Goal: Task Accomplishment & Management: Use online tool/utility

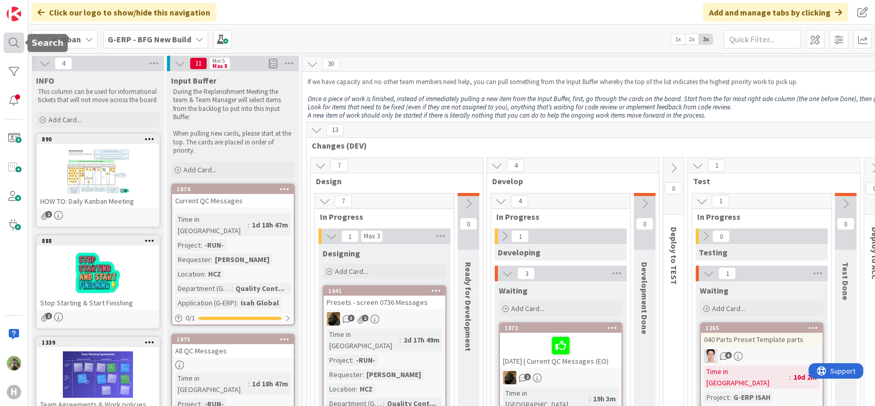
click at [19, 39] on div at bounding box center [14, 42] width 21 height 21
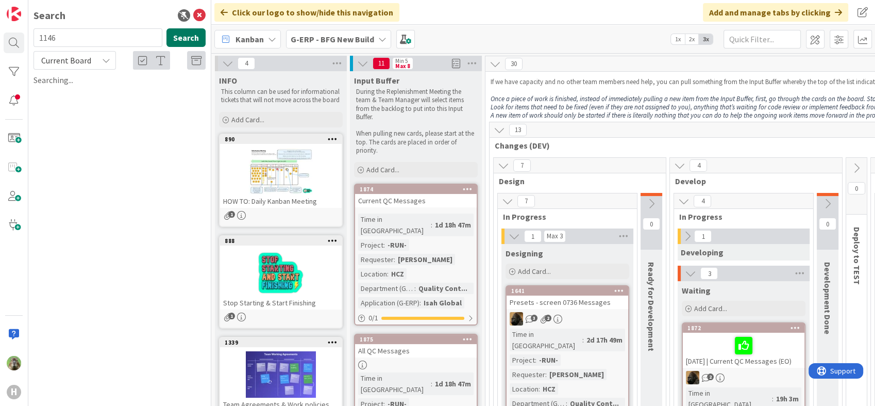
click at [185, 40] on button "Search" at bounding box center [186, 37] width 39 height 19
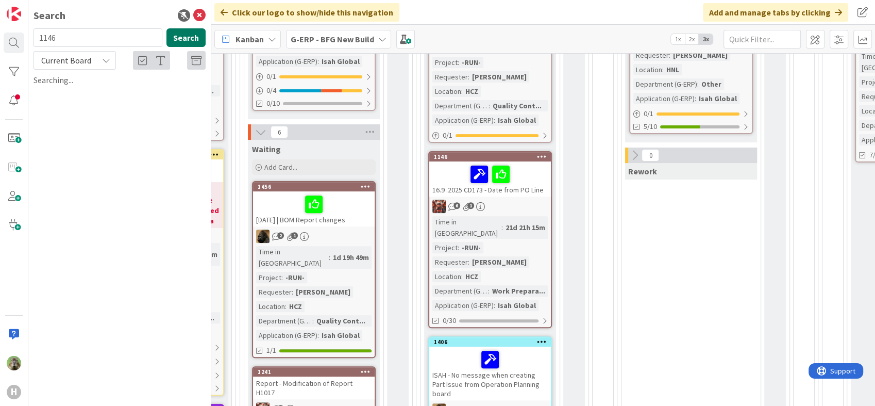
scroll to position [355, 254]
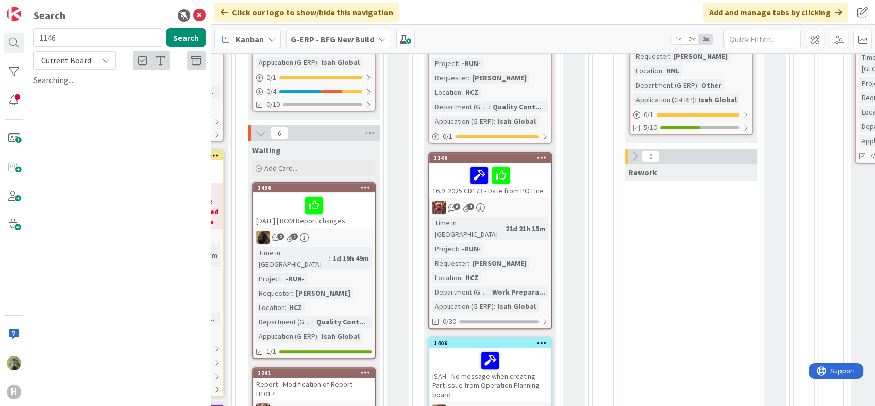
click at [531, 179] on div "16.9 .2025 CD173 - Date from PO Line" at bounding box center [490, 179] width 122 height 35
click at [526, 170] on div at bounding box center [490, 175] width 115 height 22
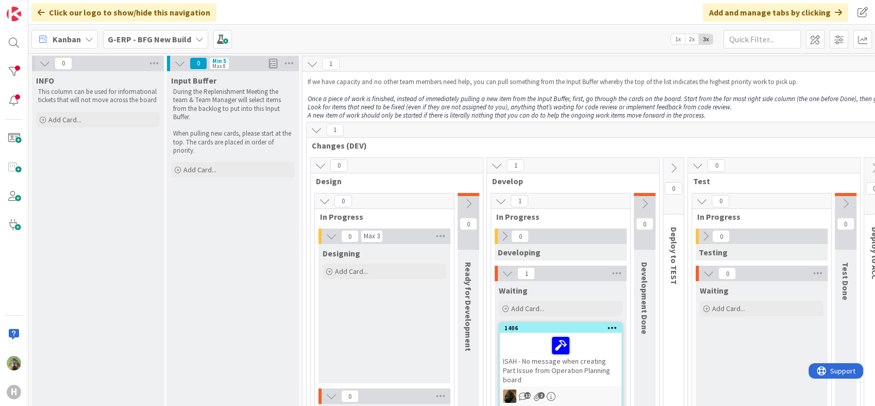
scroll to position [0, 137]
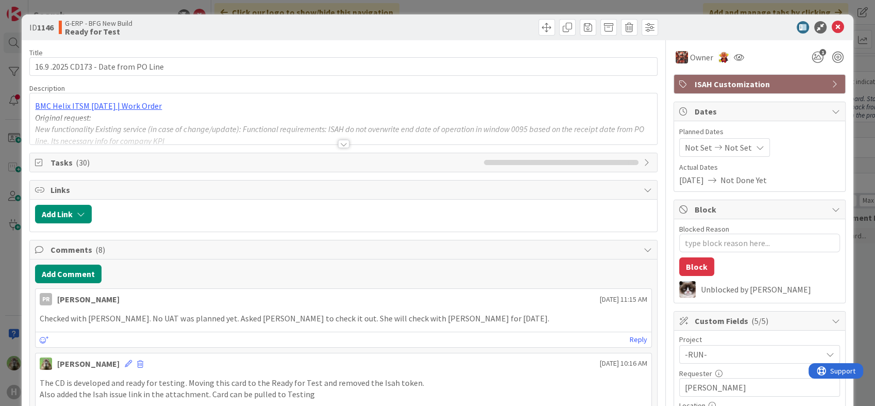
type textarea "x"
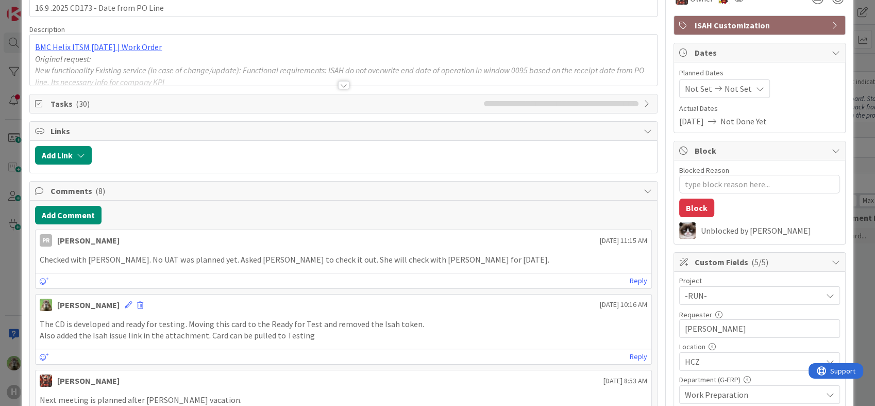
scroll to position [59, 0]
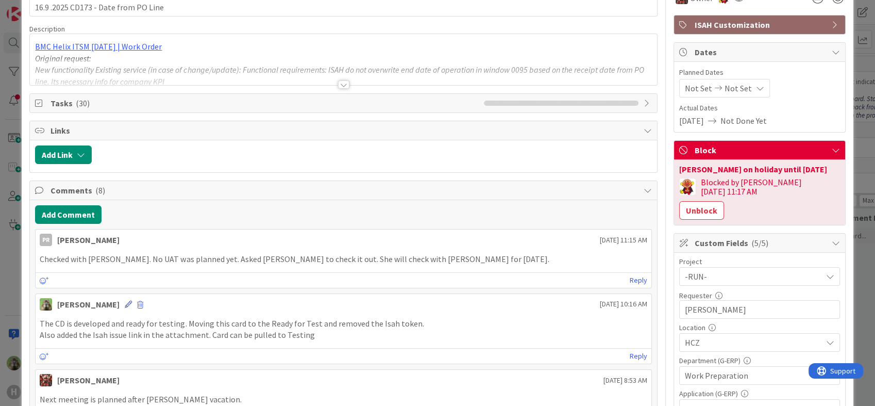
click at [125, 305] on icon at bounding box center [128, 304] width 7 height 7
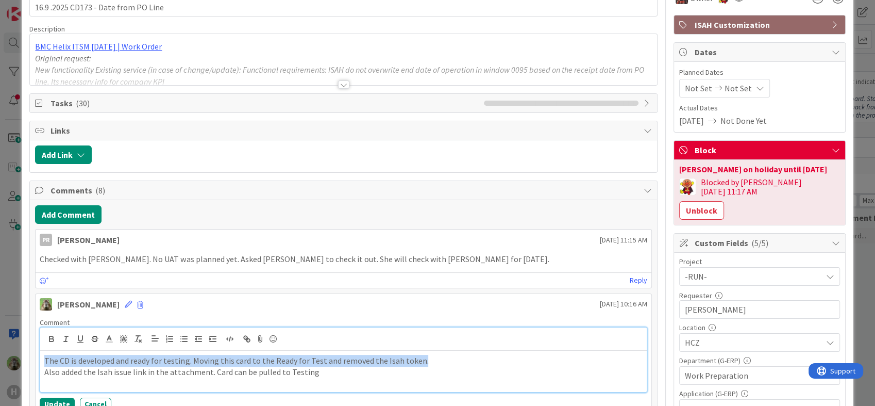
drag, startPoint x: 420, startPoint y: 358, endPoint x: 0, endPoint y: 339, distance: 420.6
click at [0, 340] on html "H Search Search Current Board No results found. Click our logo to show/hide thi…" at bounding box center [437, 203] width 875 height 406
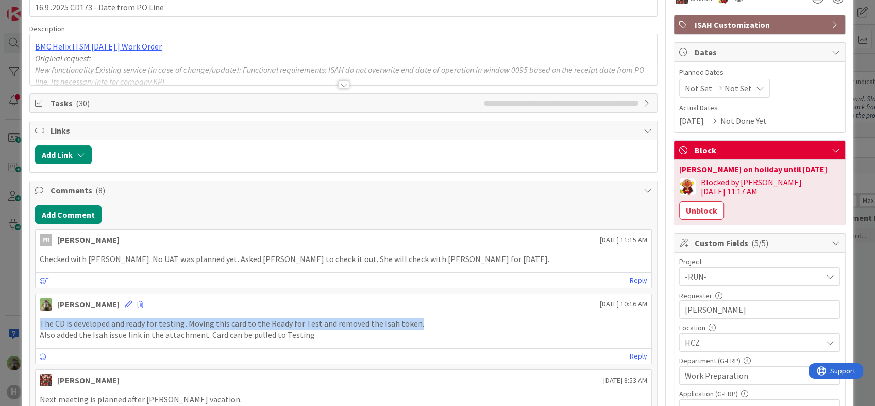
scroll to position [27, 0]
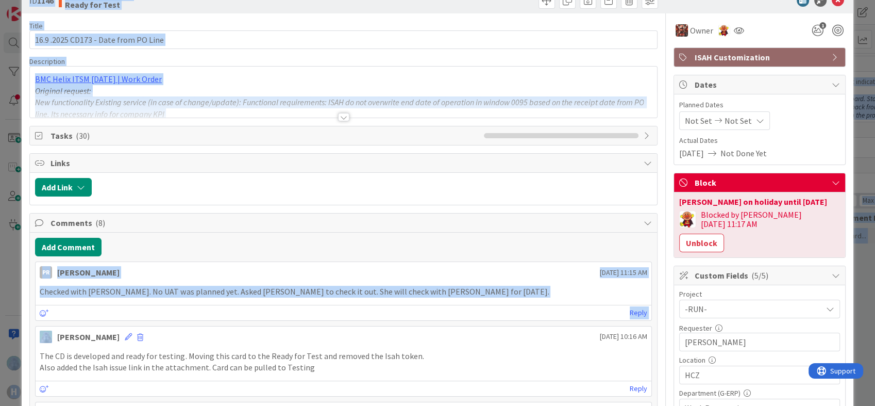
click at [0, 340] on html "H Search Search Current Board No results found. Click our logo to show/hide thi…" at bounding box center [437, 203] width 875 height 406
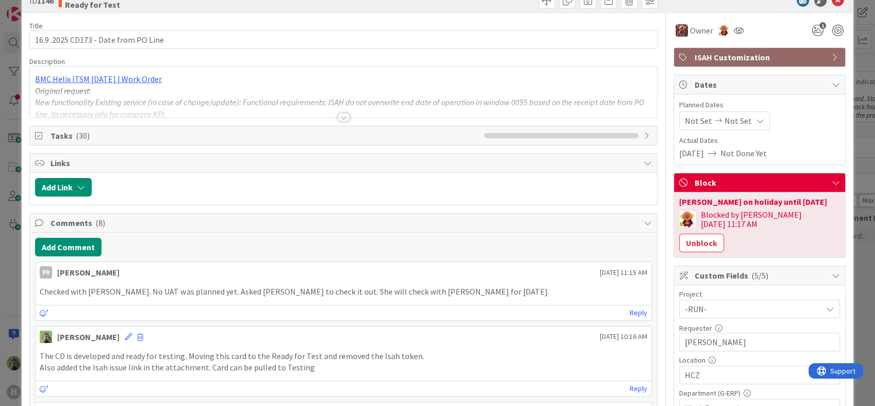
click at [371, 338] on div "Timothy Tjia September 11 2025 10:16 AM" at bounding box center [344, 334] width 616 height 16
click at [125, 337] on icon at bounding box center [128, 336] width 7 height 7
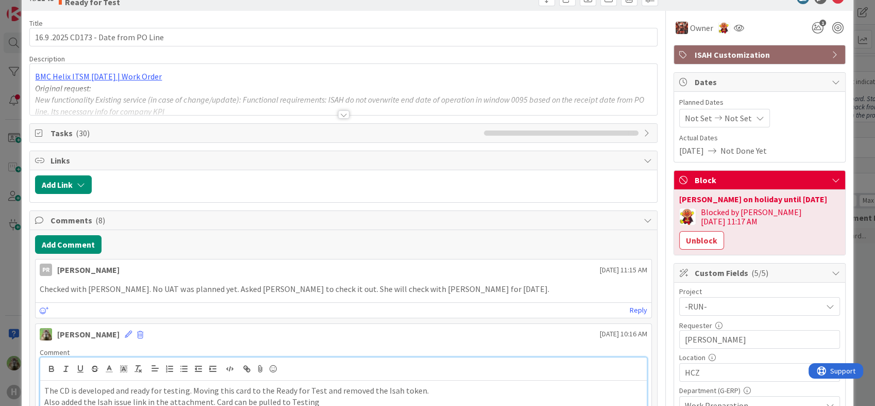
scroll to position [56, 0]
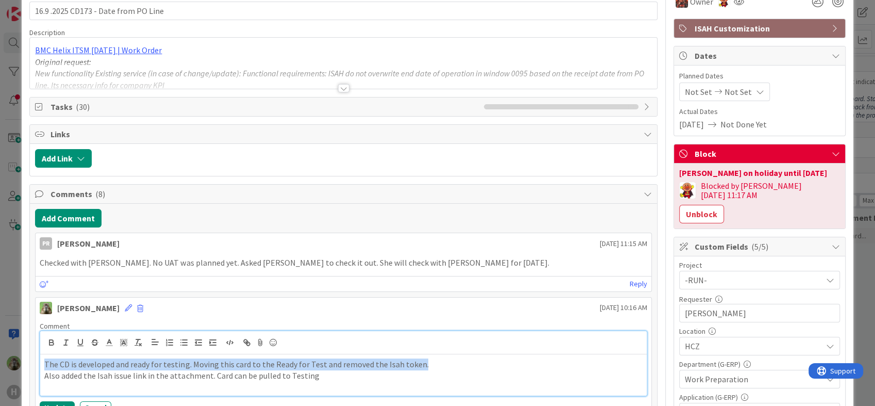
drag, startPoint x: 421, startPoint y: 384, endPoint x: 39, endPoint y: 357, distance: 382.4
click at [40, 357] on div "The CD is developed and ready for testing. Moving this card to the Ready for Te…" at bounding box center [343, 362] width 607 height 65
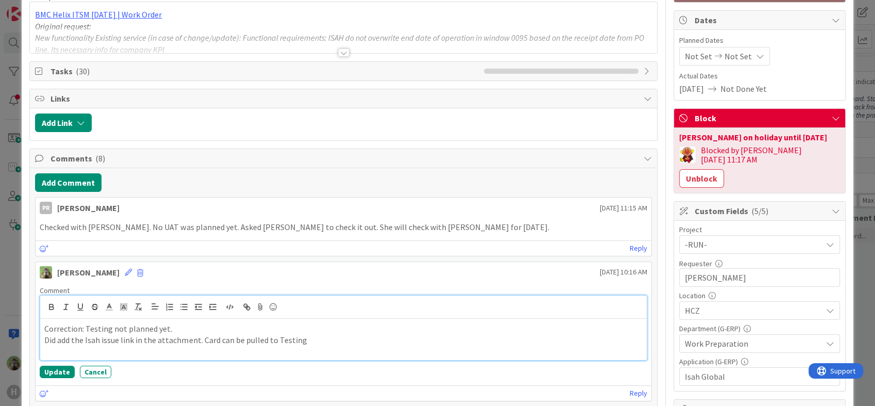
scroll to position [93, 0]
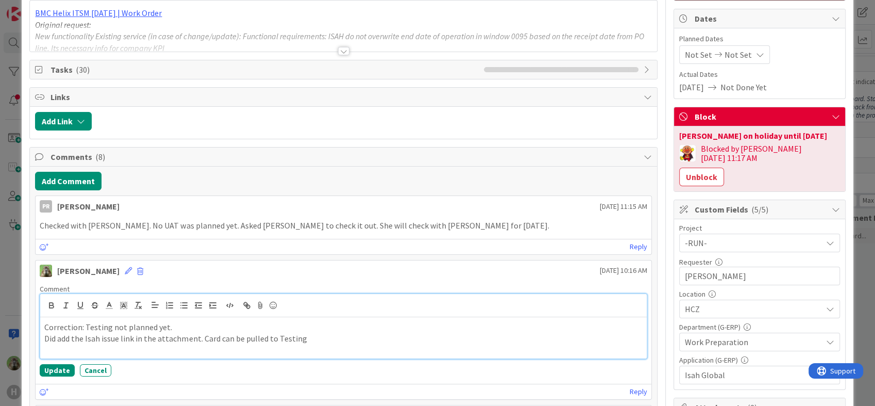
click at [183, 333] on p "Did add the Isah issue link in the attachment. Card can be pulled to Testing" at bounding box center [343, 339] width 598 height 12
click at [51, 369] on button "Update" at bounding box center [57, 370] width 35 height 12
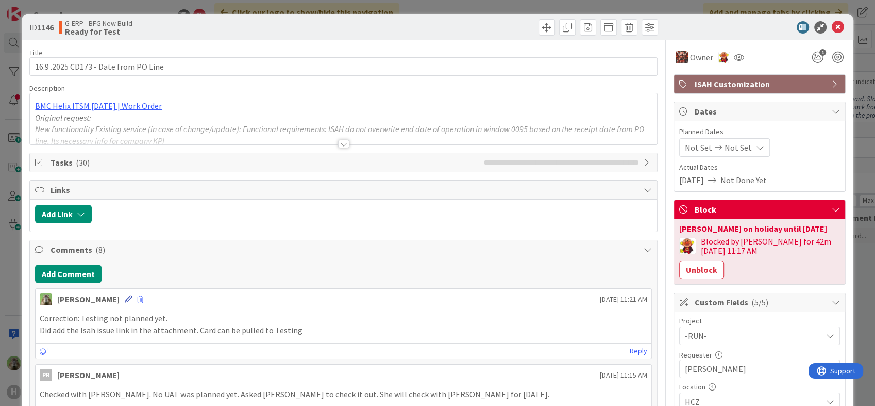
click at [125, 301] on icon at bounding box center [128, 298] width 7 height 7
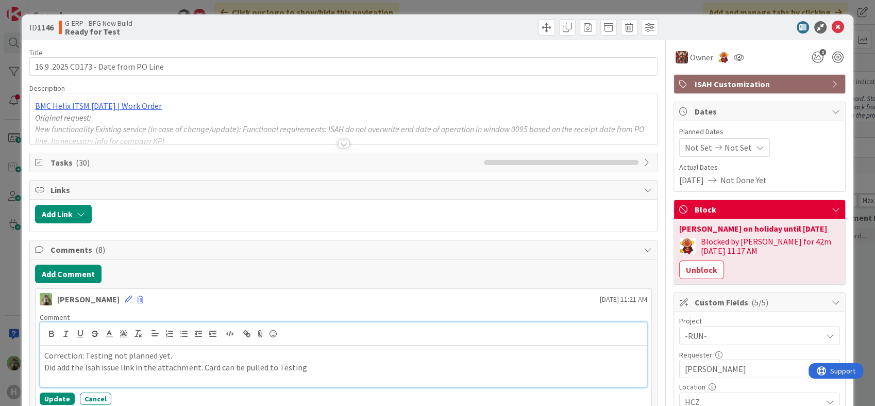
click at [80, 354] on p "Correction: Testing not planned yet." at bounding box center [343, 356] width 598 height 12
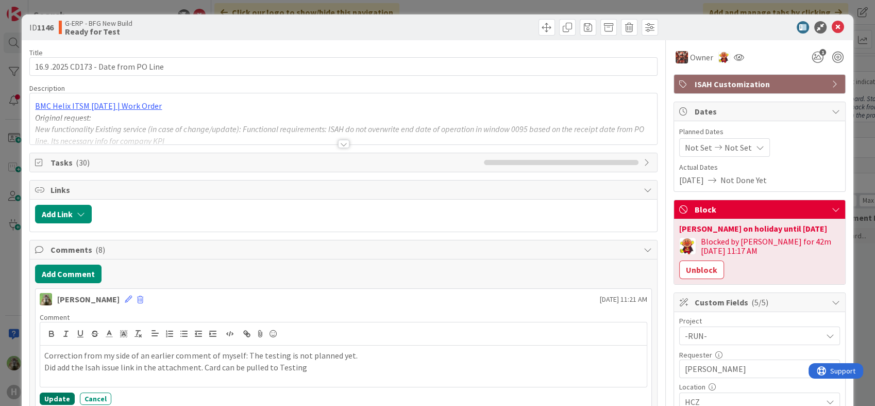
click at [63, 392] on button "Update" at bounding box center [57, 398] width 35 height 12
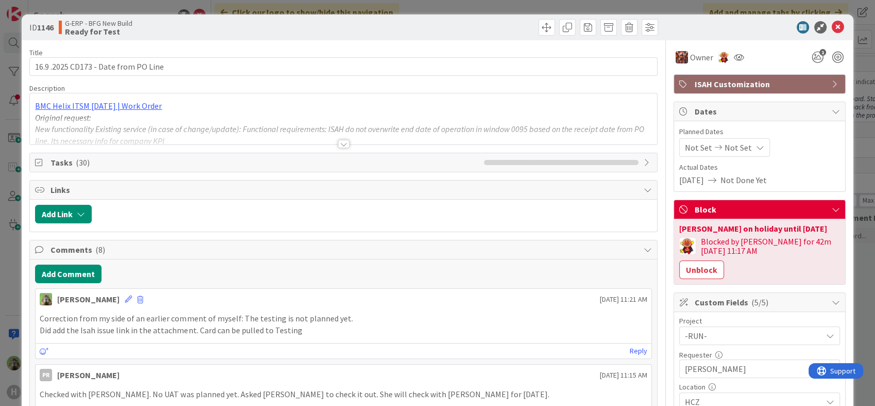
click at [12, 280] on div "ID 1146 G-ERP - BFG New Build Ready for Test Title 36 / 128 16.9 .2025 CD173 - …" at bounding box center [437, 203] width 875 height 406
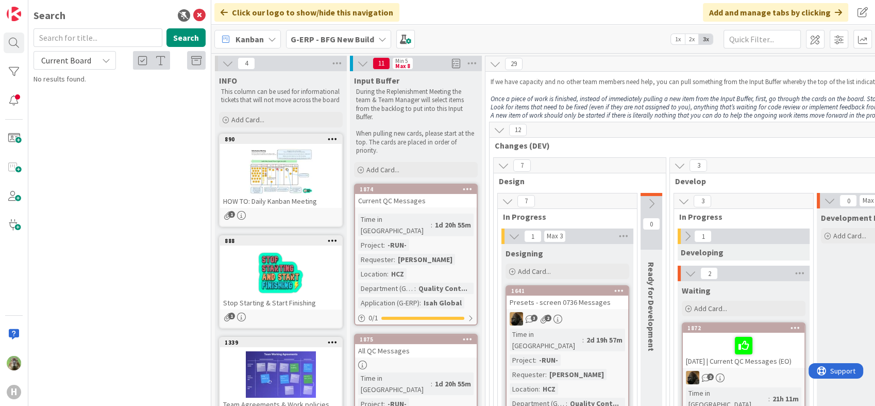
click at [185, 172] on div "Search Search Current Board No results found." at bounding box center [119, 203] width 183 height 406
click at [75, 303] on div "Search Search Current Board No results found." at bounding box center [119, 203] width 183 height 406
click at [125, 269] on div "Search Search Current Board No results found." at bounding box center [119, 203] width 183 height 406
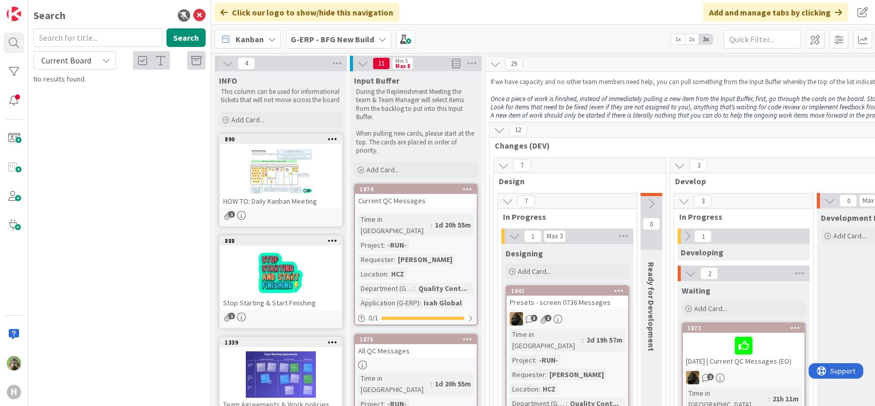
click at [89, 205] on div "Search Search Current Board No results found." at bounding box center [119, 203] width 183 height 406
